Goal: Check status

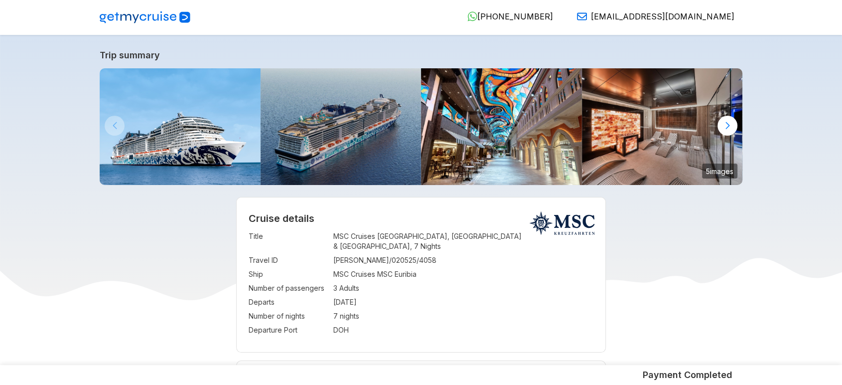
click at [135, 15] on img at bounding box center [145, 17] width 91 height 12
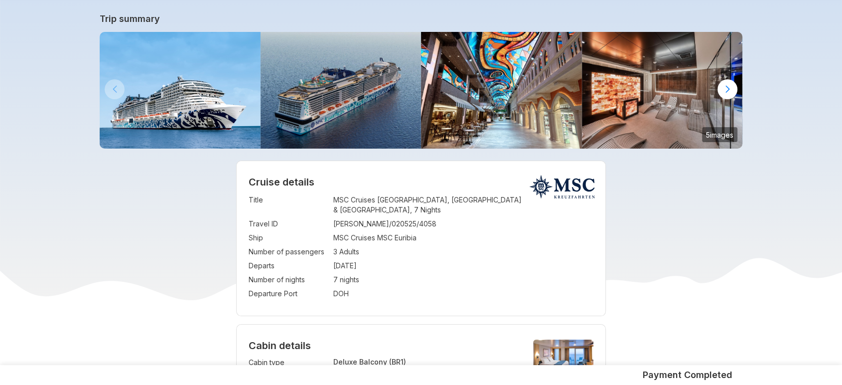
scroll to position [37, 0]
click at [383, 198] on td "MSC Cruises Dubai, Abu Dhabi & Qatar, 7 Nights" at bounding box center [463, 204] width 261 height 24
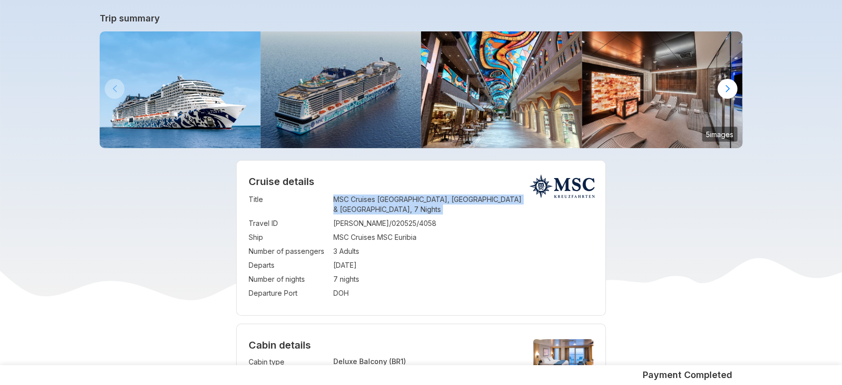
click at [383, 198] on td "MSC Cruises Dubai, Abu Dhabi & Qatar, 7 Nights" at bounding box center [463, 204] width 261 height 24
copy td "MSC Cruises Dubai, Abu Dhabi & Qatar, 7 Nights"
click at [443, 258] on td "[DATE]" at bounding box center [463, 265] width 261 height 14
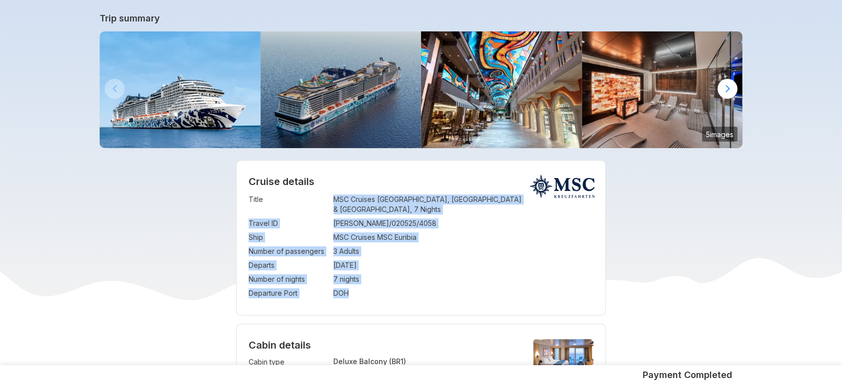
drag, startPoint x: 332, startPoint y: 197, endPoint x: 382, endPoint y: 284, distance: 100.3
click at [382, 284] on tbody "Title : MSC Cruises Dubai, Abu Dhabi & Qatar, 7 Nights Travel ID : AVADHUT/0205…" at bounding box center [421, 246] width 345 height 108
copy tbody "MSC Cruises Dubai, Abu Dhabi & Qatar, 7 Nights Travel ID : AVADHUT/020525/4058 …"
